Goal: Task Accomplishment & Management: Manage account settings

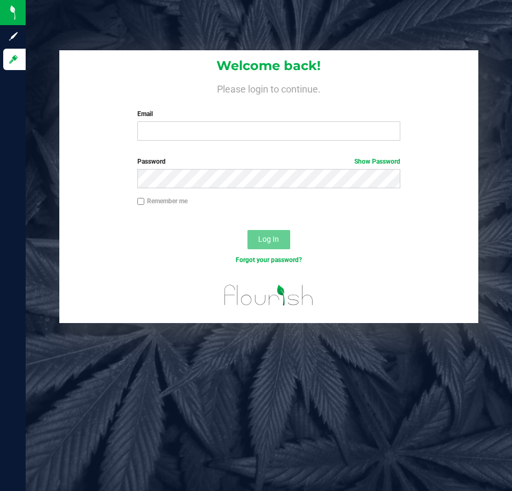
click at [32, 183] on div "Welcome back! Please login to continue. Email Required Please format your email…" at bounding box center [269, 186] width 502 height 273
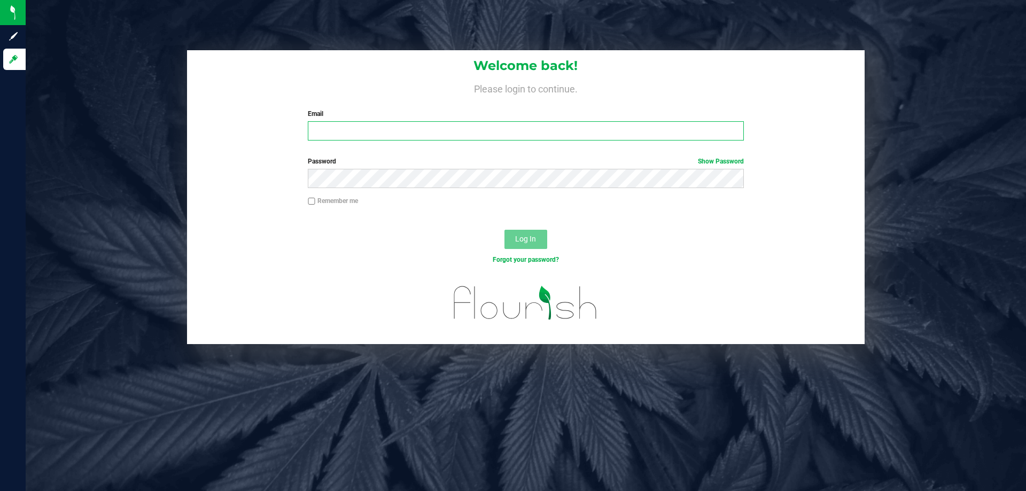
click at [350, 123] on input "Email" at bounding box center [526, 130] width 436 height 19
click at [370, 85] on h4 "Please login to continue." at bounding box center [526, 87] width 678 height 13
click at [512, 99] on div "Welcome back! Please login to continue. Email Required Please format your email…" at bounding box center [526, 197] width 1017 height 294
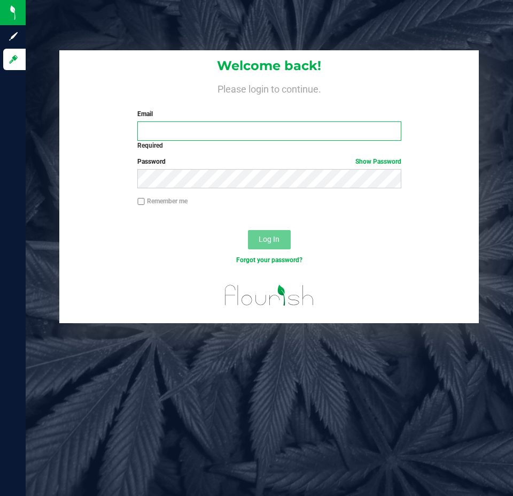
click at [174, 126] on input "Email" at bounding box center [269, 130] width 264 height 19
type input "[EMAIL_ADDRESS][DOMAIN_NAME]"
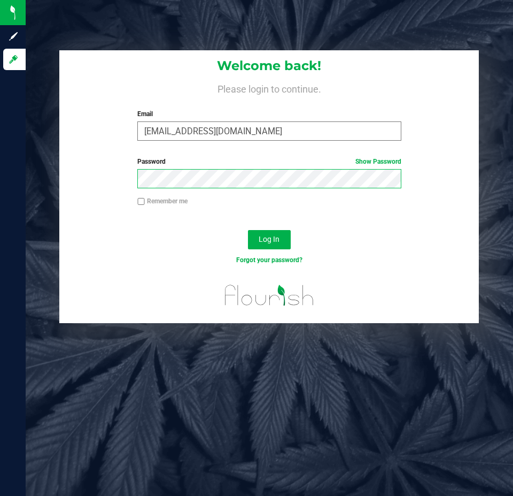
click at [248, 230] on button "Log In" at bounding box center [269, 239] width 43 height 19
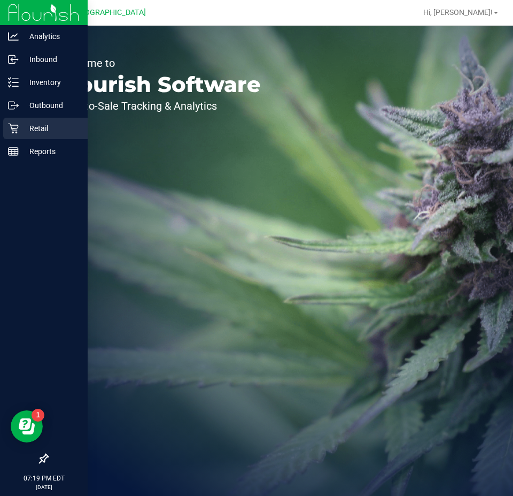
click at [18, 121] on div "Retail" at bounding box center [45, 128] width 84 height 21
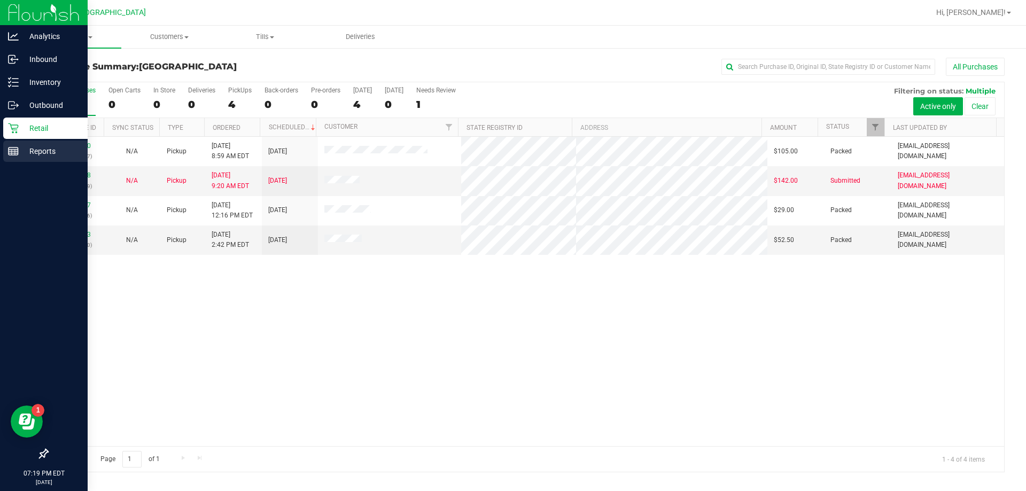
click at [32, 153] on p "Reports" at bounding box center [51, 151] width 64 height 13
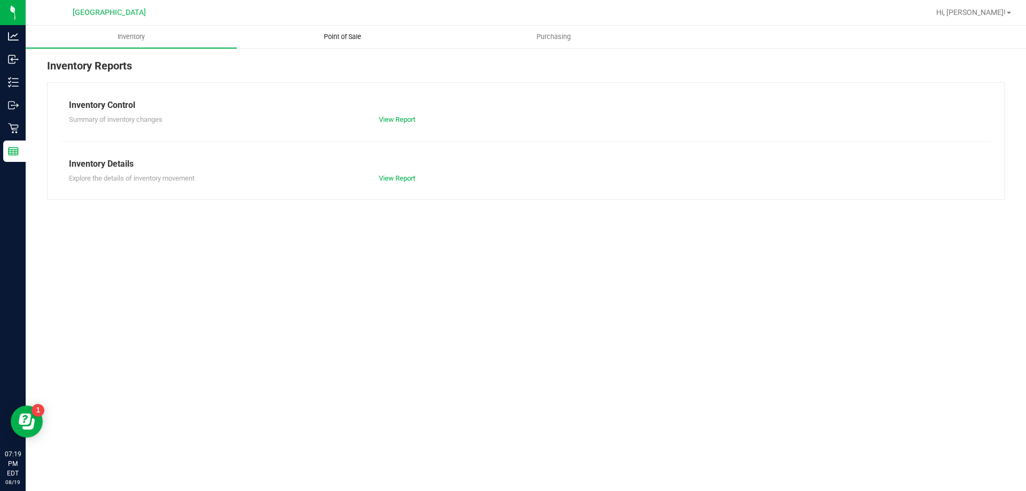
click at [354, 33] on span "Point of Sale" at bounding box center [343, 37] width 66 height 10
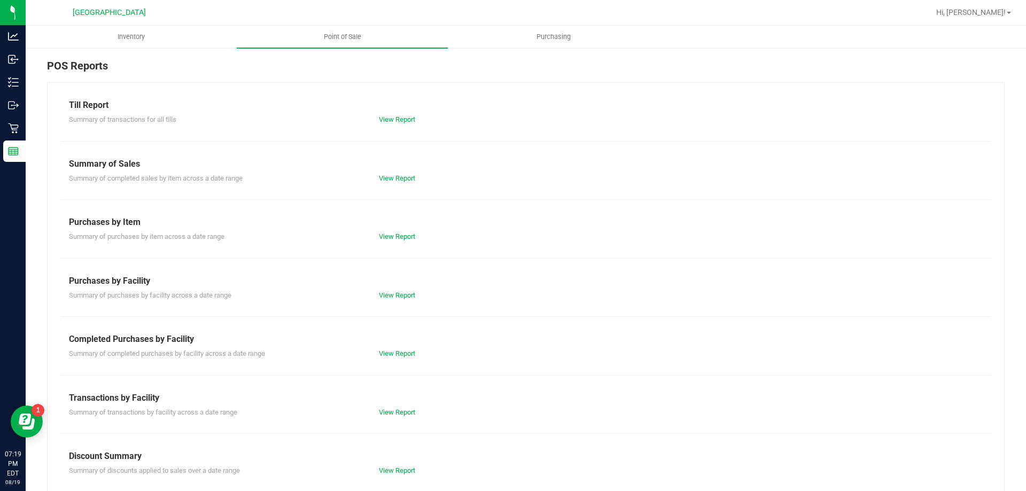
click at [408, 358] on div "Till Report Summary of transactions for all tills View Report Summary of Sales …" at bounding box center [526, 316] width 958 height 469
click at [407, 354] on link "View Report" at bounding box center [397, 354] width 36 height 8
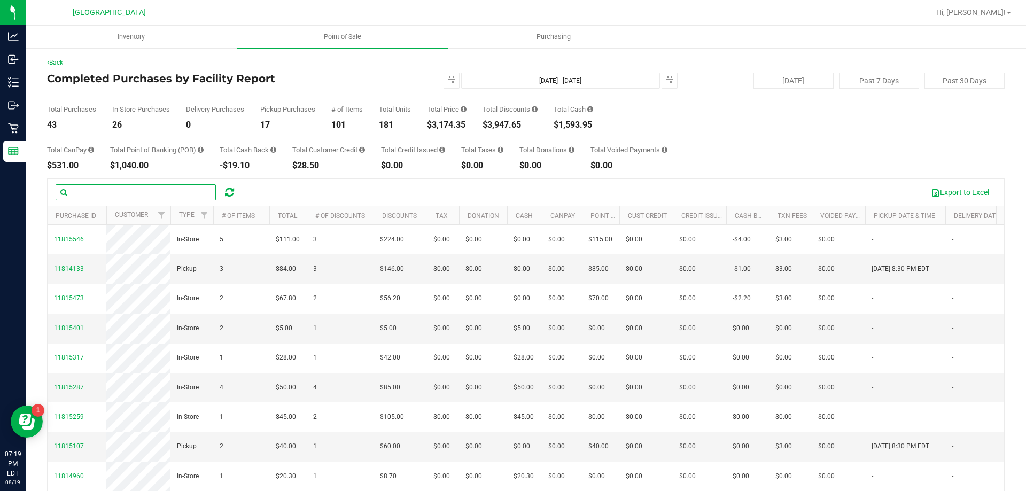
click at [151, 189] on input "text" at bounding box center [136, 192] width 160 height 16
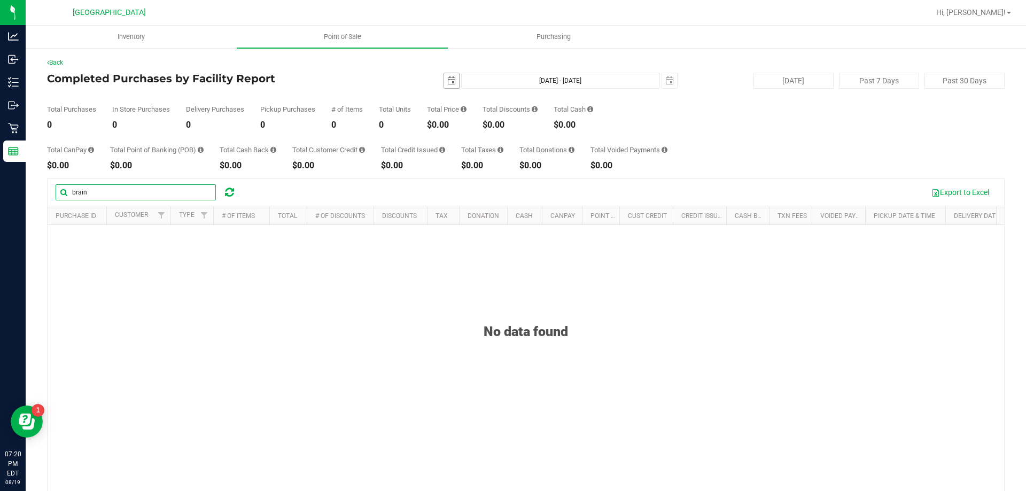
click at [447, 81] on span "select" at bounding box center [451, 80] width 9 height 9
type input "brain"
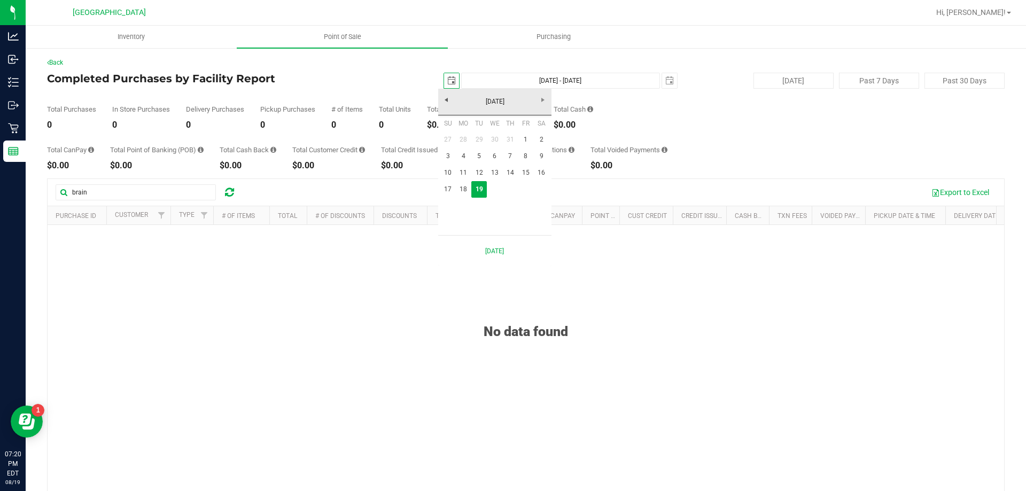
scroll to position [0, 27]
click at [462, 189] on link "18" at bounding box center [464, 189] width 16 height 17
type input "[DATE]"
type input "[DATE] - [DATE]"
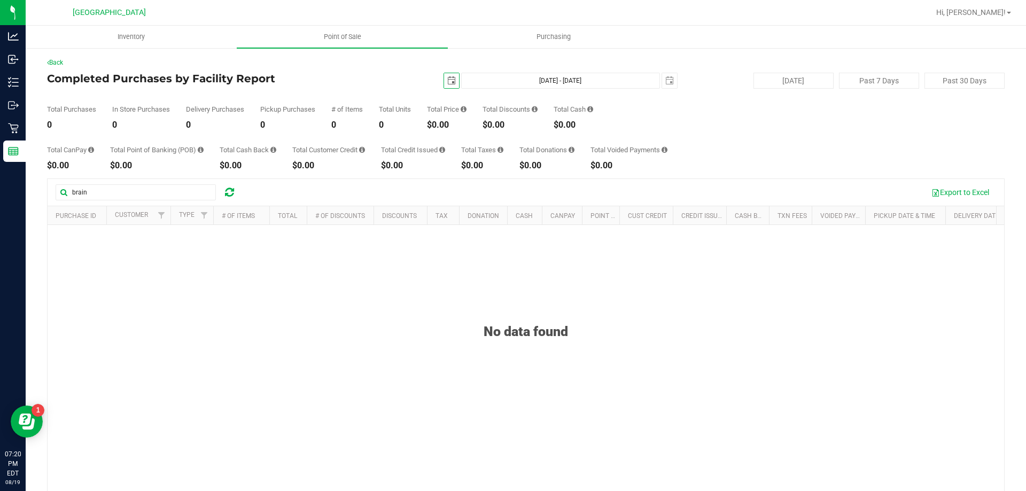
click at [444, 86] on span "select" at bounding box center [451, 80] width 15 height 15
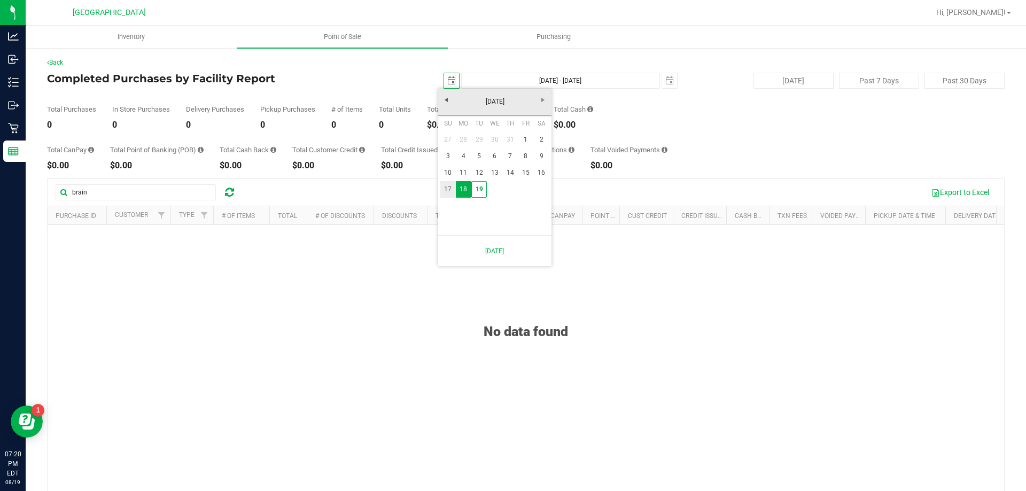
click at [444, 190] on link "17" at bounding box center [448, 189] width 16 height 17
type input "[DATE]"
type input "[DATE] - [DATE]"
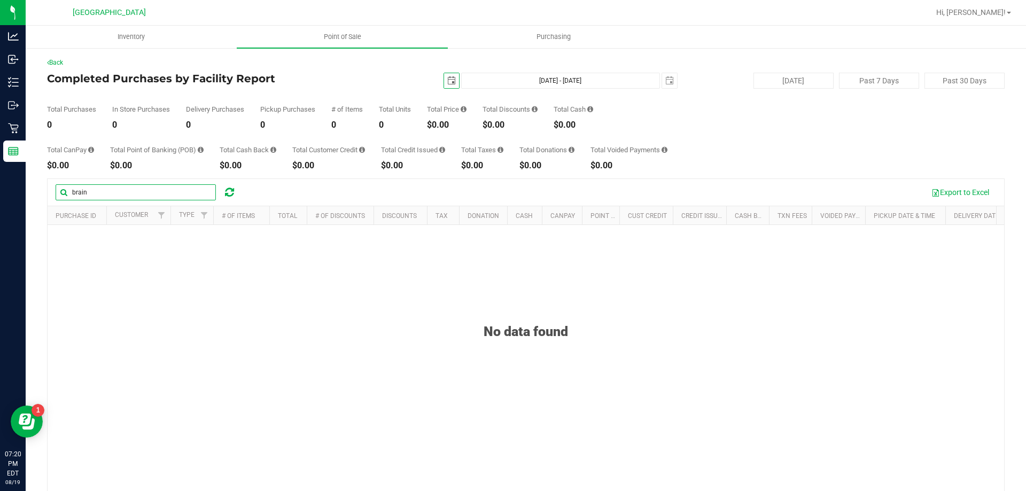
click at [94, 189] on input "brain" at bounding box center [136, 192] width 160 height 16
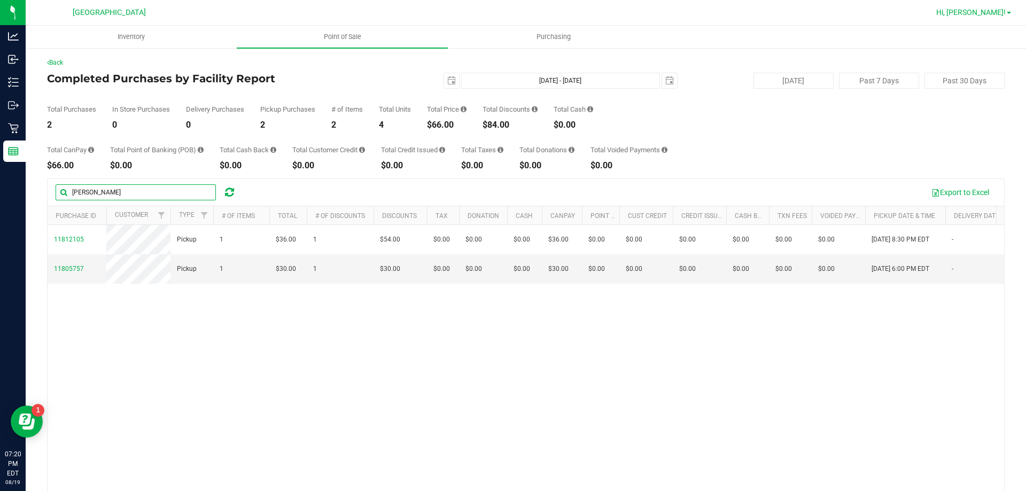
type input "[PERSON_NAME]"
click at [512, 12] on span "Hi, [PERSON_NAME]!" at bounding box center [971, 12] width 69 height 9
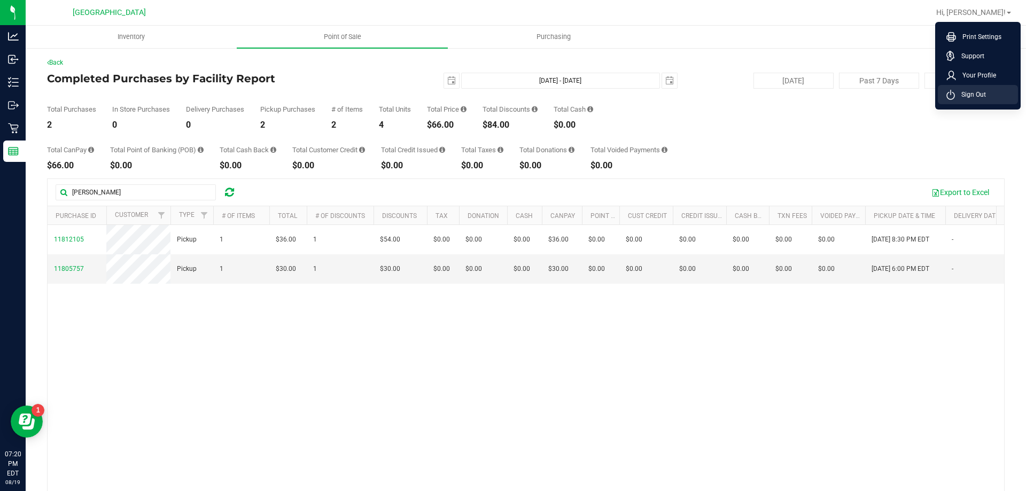
click at [512, 92] on span "Sign Out" at bounding box center [970, 94] width 31 height 11
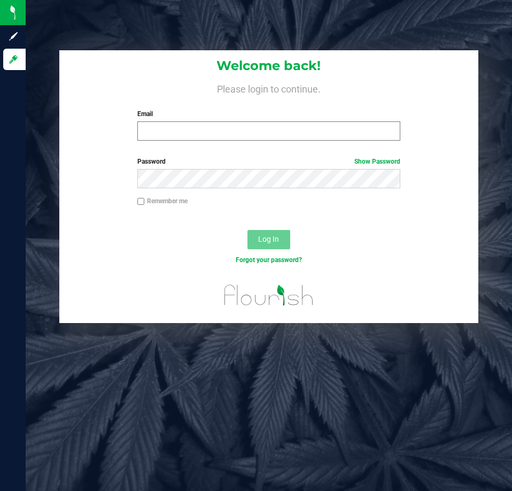
click at [142, 123] on div "Email Required Please format your email correctly." at bounding box center [268, 125] width 279 height 32
click at [156, 136] on input "Email" at bounding box center [268, 130] width 263 height 19
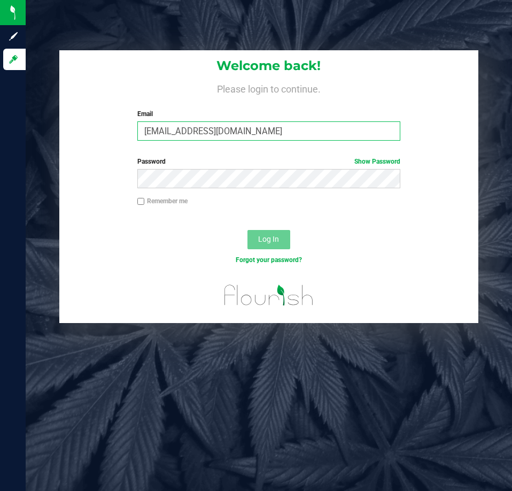
type input "[EMAIL_ADDRESS][DOMAIN_NAME]"
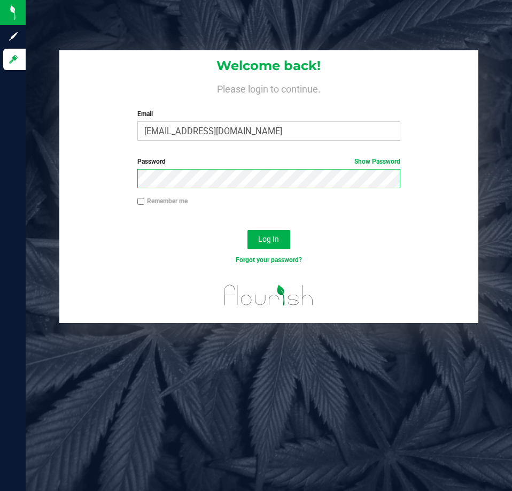
click at [248, 230] on button "Log In" at bounding box center [269, 239] width 43 height 19
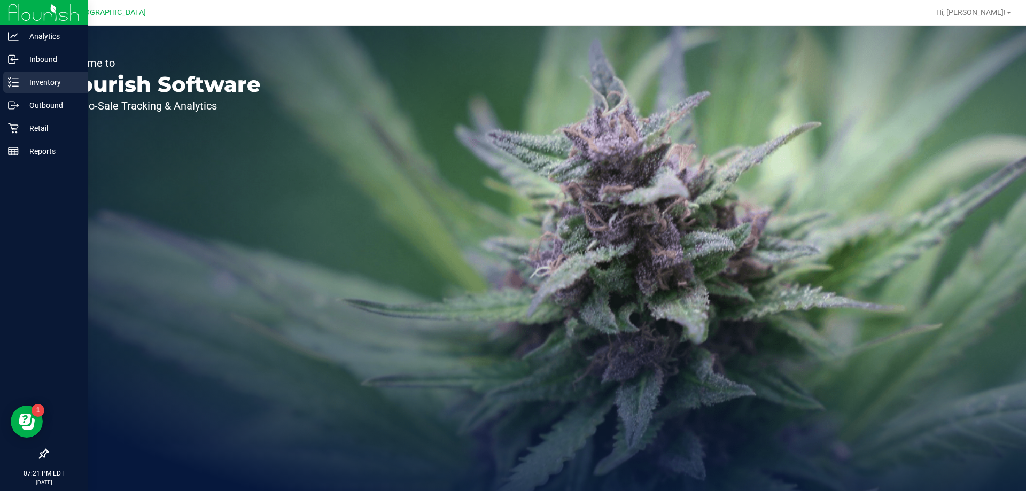
click at [42, 86] on p "Inventory" at bounding box center [51, 82] width 64 height 13
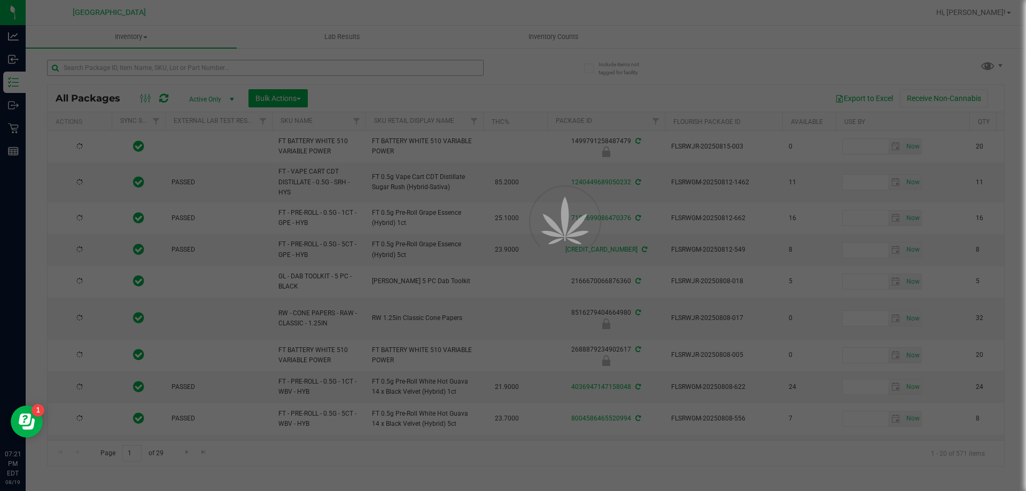
click at [126, 72] on div at bounding box center [513, 245] width 1026 height 491
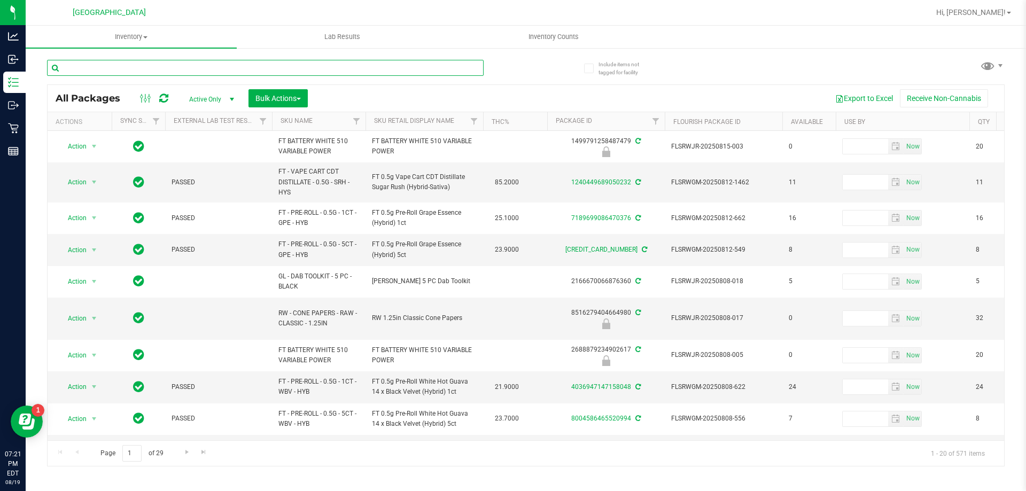
click at [126, 71] on input "text" at bounding box center [265, 68] width 437 height 16
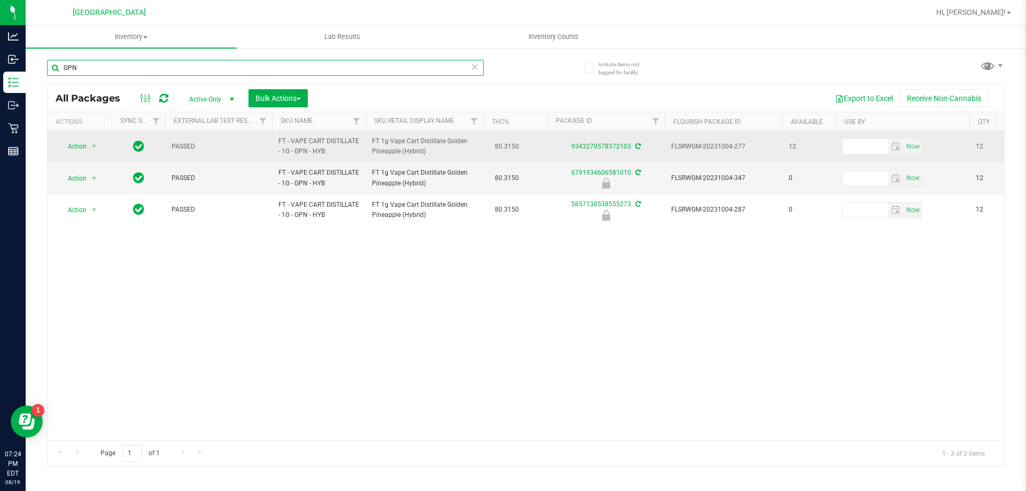
type input "GPN"
click at [73, 144] on span "Action" at bounding box center [72, 146] width 29 height 15
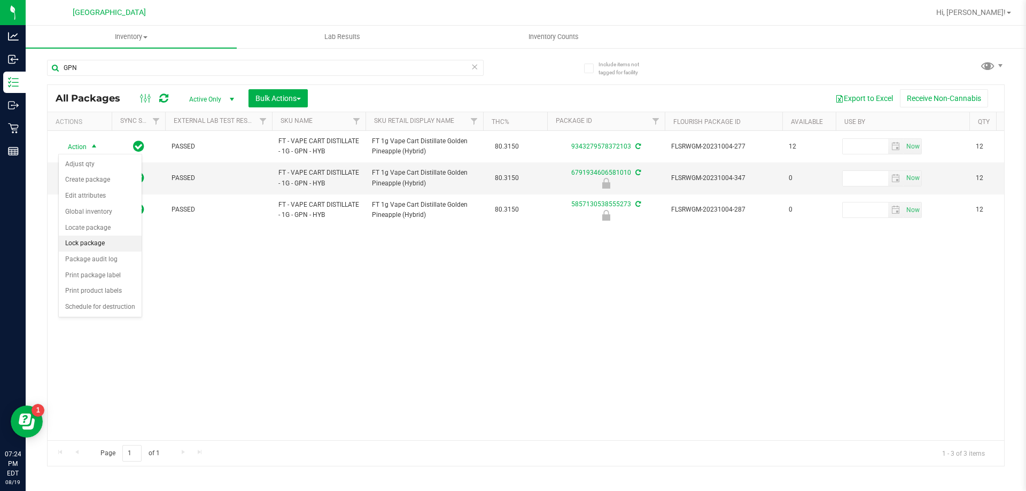
click at [87, 244] on li "Lock package" at bounding box center [100, 244] width 83 height 16
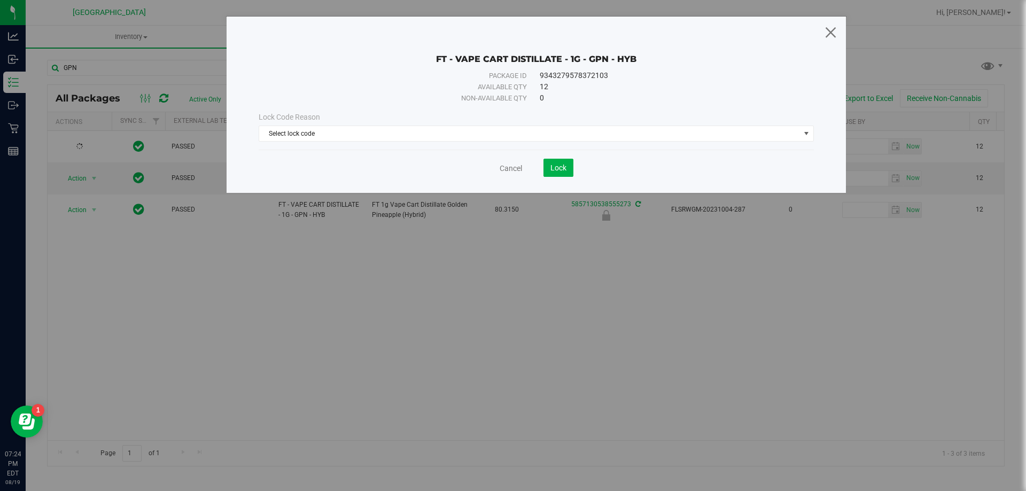
click at [512, 32] on icon at bounding box center [831, 32] width 14 height 26
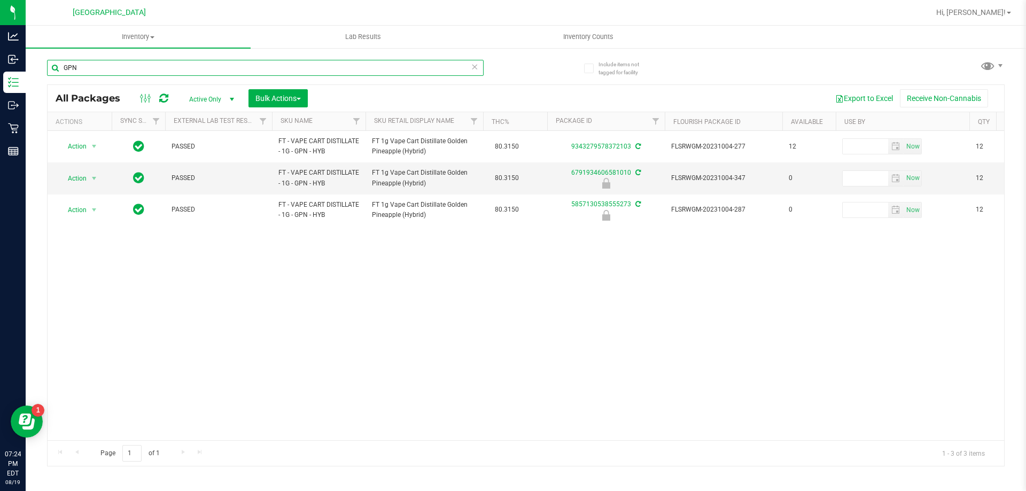
drag, startPoint x: 63, startPoint y: 75, endPoint x: 57, endPoint y: 75, distance: 5.9
click at [57, 75] on input "GPN" at bounding box center [265, 68] width 437 height 16
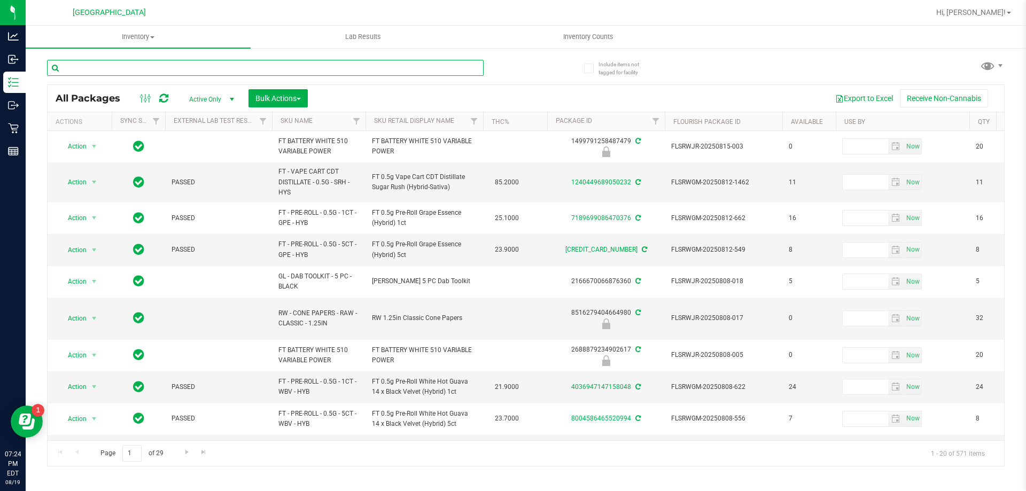
click at [130, 60] on input "text" at bounding box center [265, 68] width 437 height 16
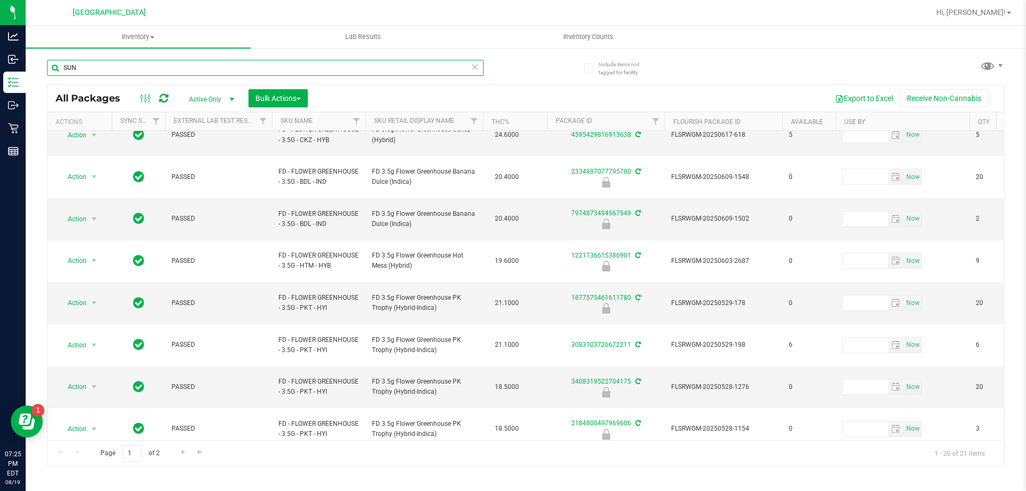
scroll to position [333, 0]
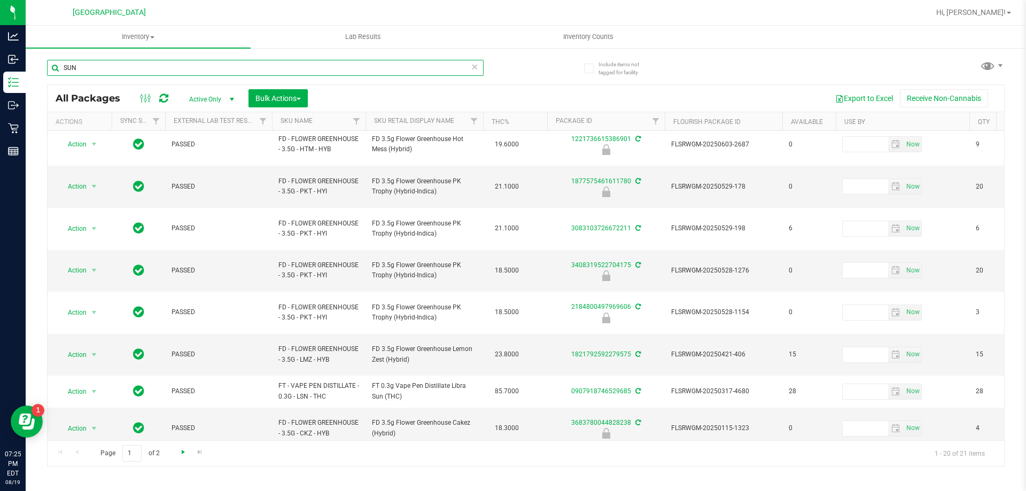
type input "SUN"
click at [179, 450] on span "Go to the next page" at bounding box center [183, 452] width 9 height 9
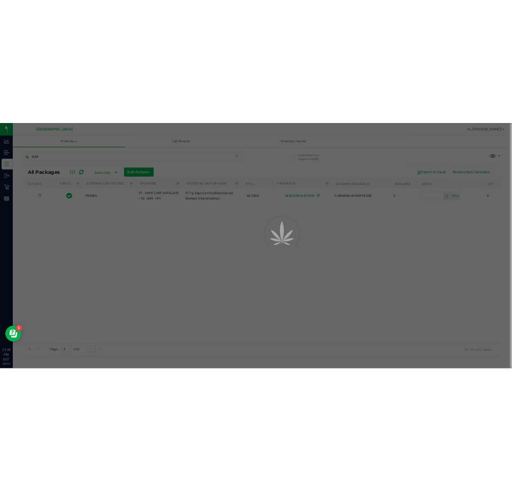
scroll to position [0, 0]
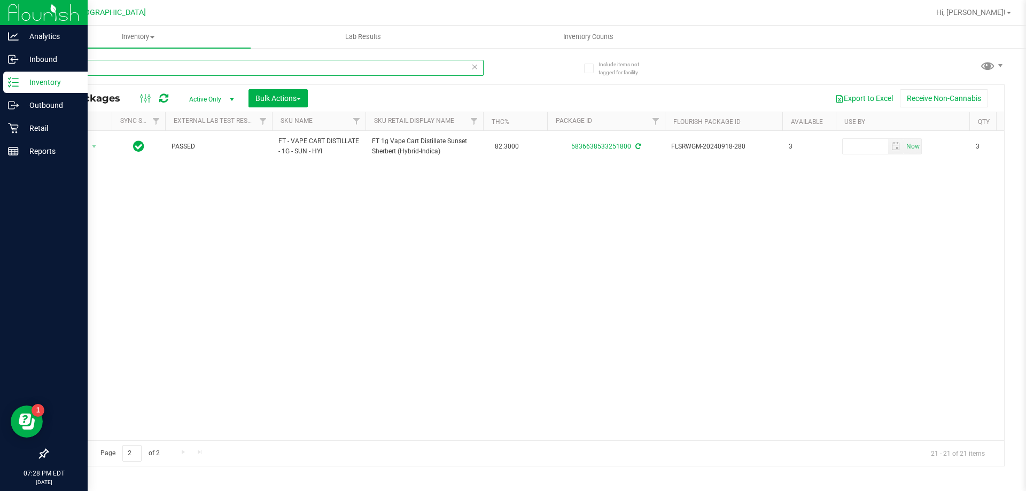
drag, startPoint x: 102, startPoint y: 68, endPoint x: 10, endPoint y: 78, distance: 91.9
click at [30, 79] on div "Include items not tagged for facility SUN All Packages Active Only Active Only …" at bounding box center [526, 210] width 1001 height 326
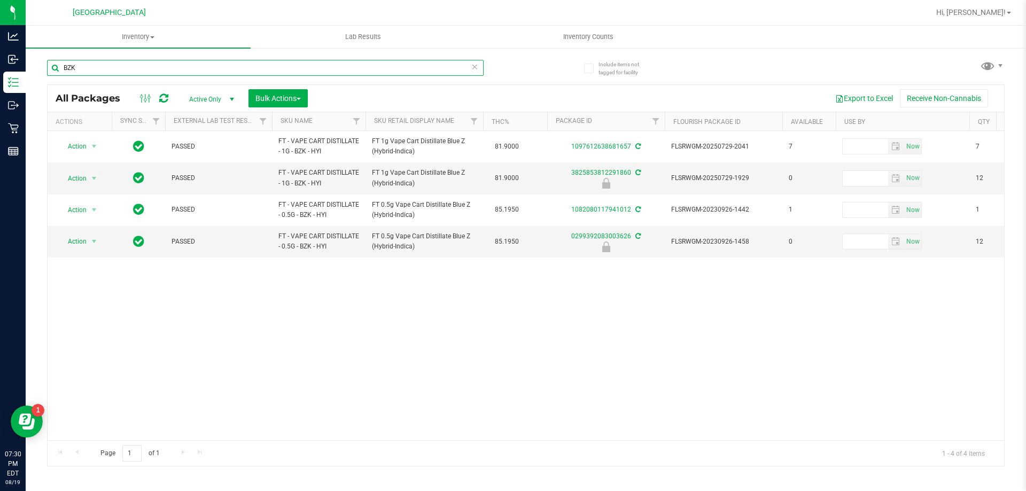
type input "BZK"
click at [512, 4] on div "Hi, [PERSON_NAME]!" at bounding box center [973, 12] width 83 height 19
click at [512, 13] on span "Hi, [PERSON_NAME]!" at bounding box center [971, 12] width 69 height 9
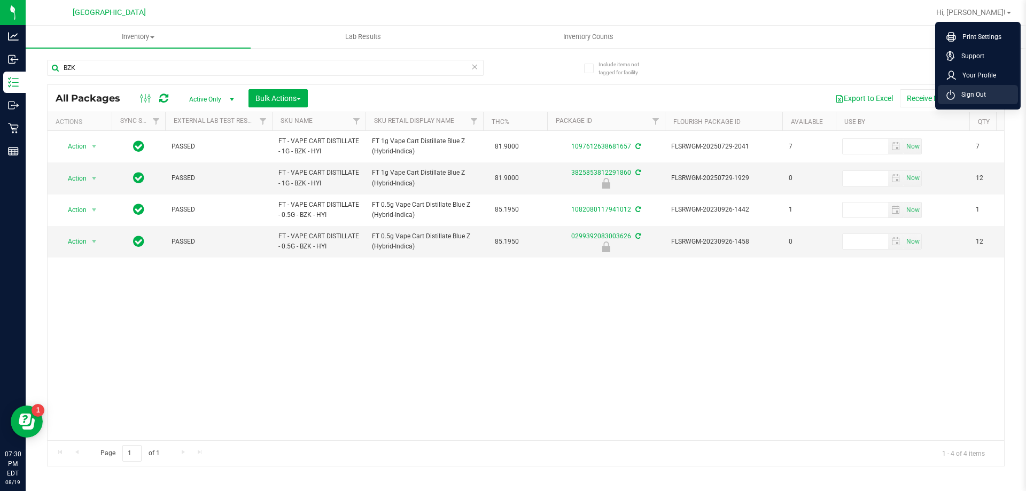
click at [512, 102] on li "Sign Out" at bounding box center [978, 94] width 80 height 19
